Goal: Task Accomplishment & Management: Manage account settings

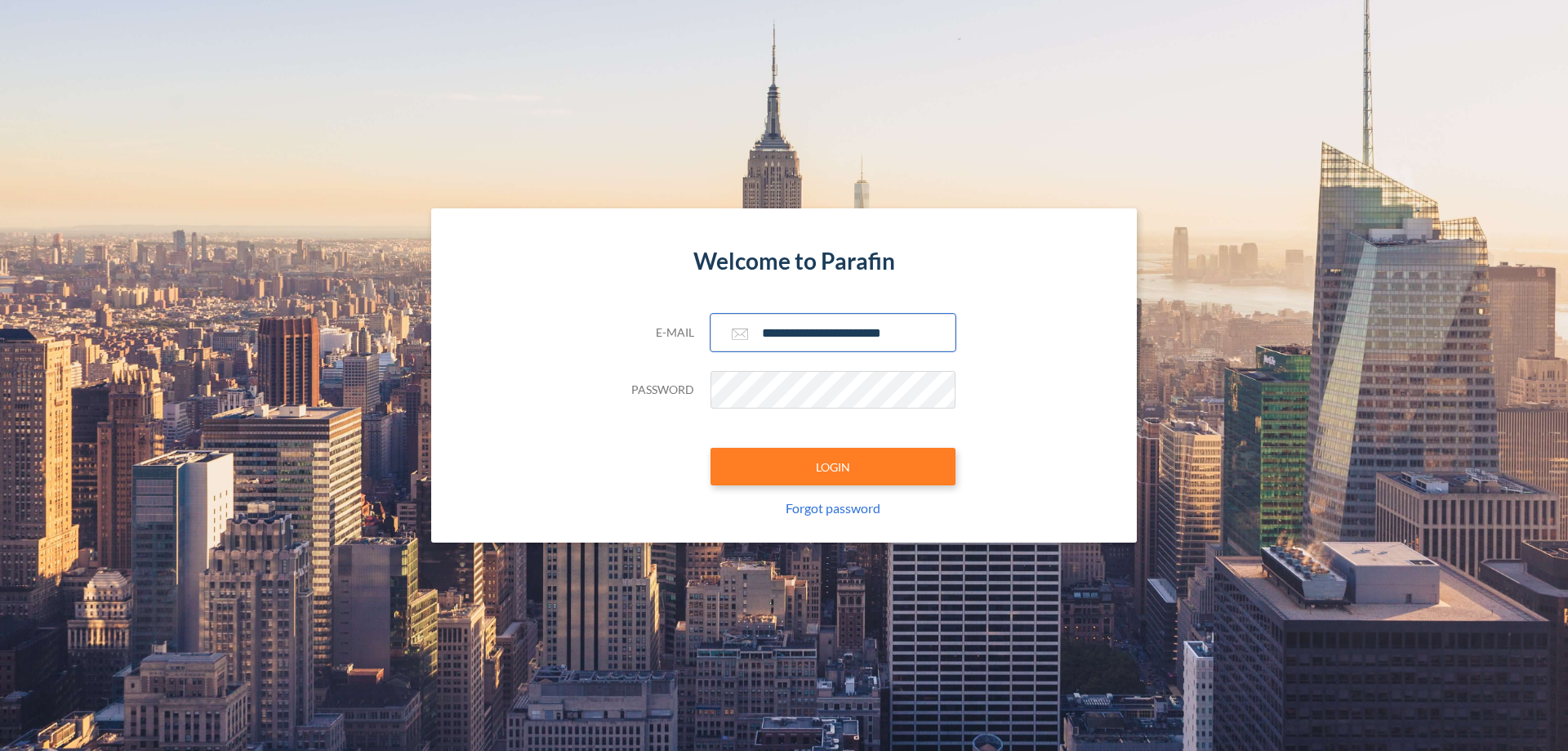
type input "**********"
click at [833, 466] on button "LOGIN" at bounding box center [833, 465] width 245 height 37
